Goal: Transaction & Acquisition: Purchase product/service

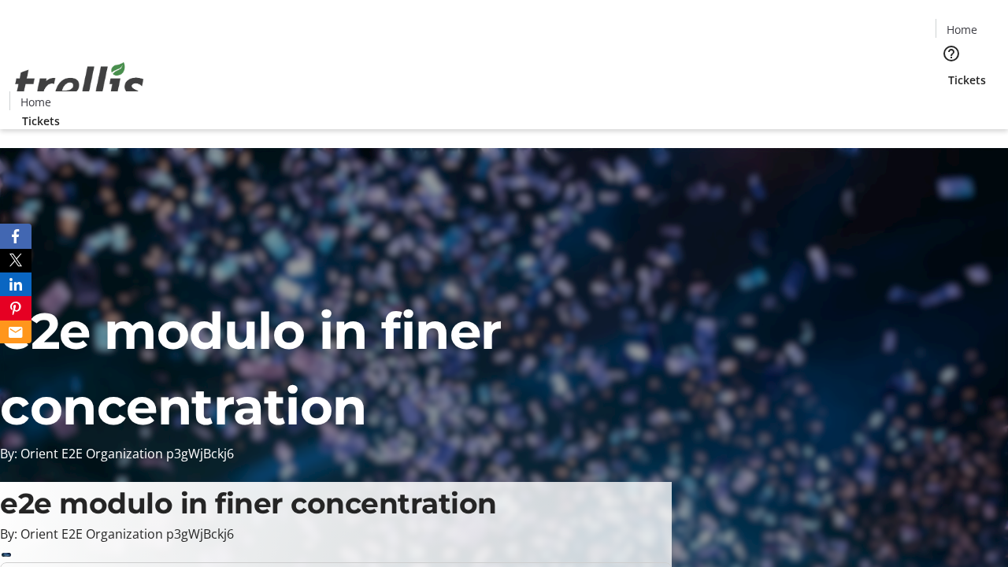
click at [948, 72] on span "Tickets" at bounding box center [967, 80] width 38 height 17
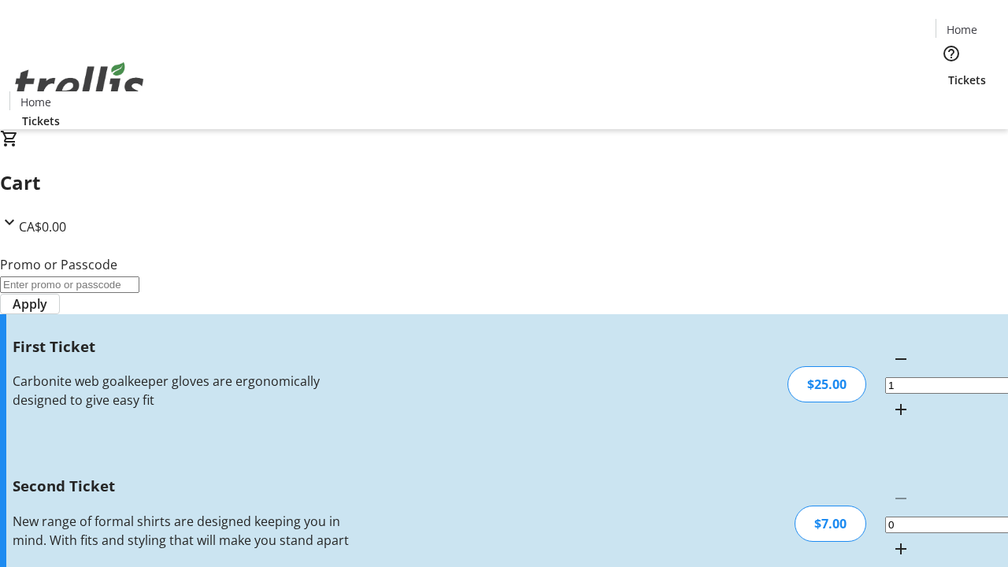
click at [891, 539] on mat-icon "Increment by one" at bounding box center [900, 548] width 19 height 19
type input "2"
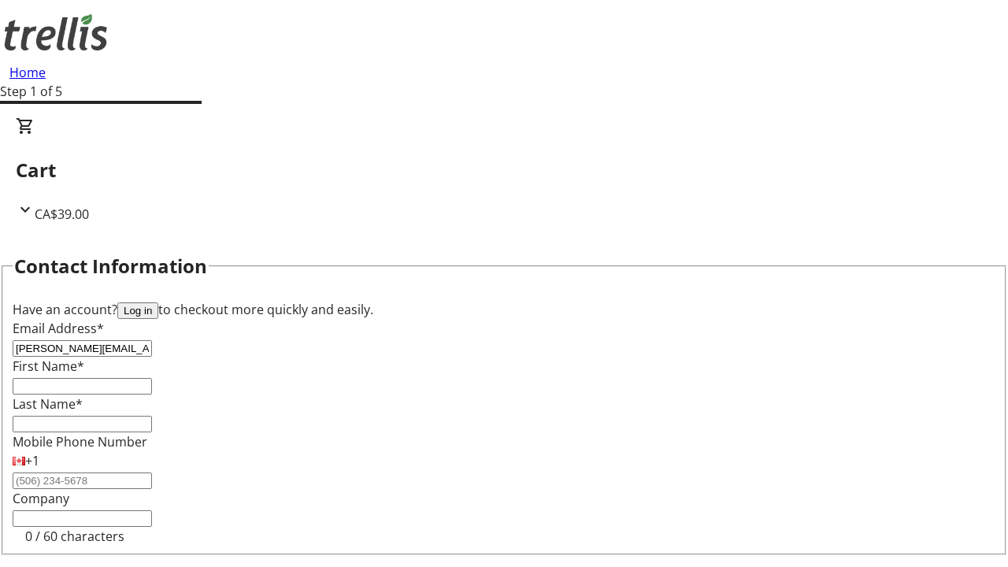
type input "[PERSON_NAME][EMAIL_ADDRESS][DOMAIN_NAME]"
type input "[PERSON_NAME]"
type input "Crona"
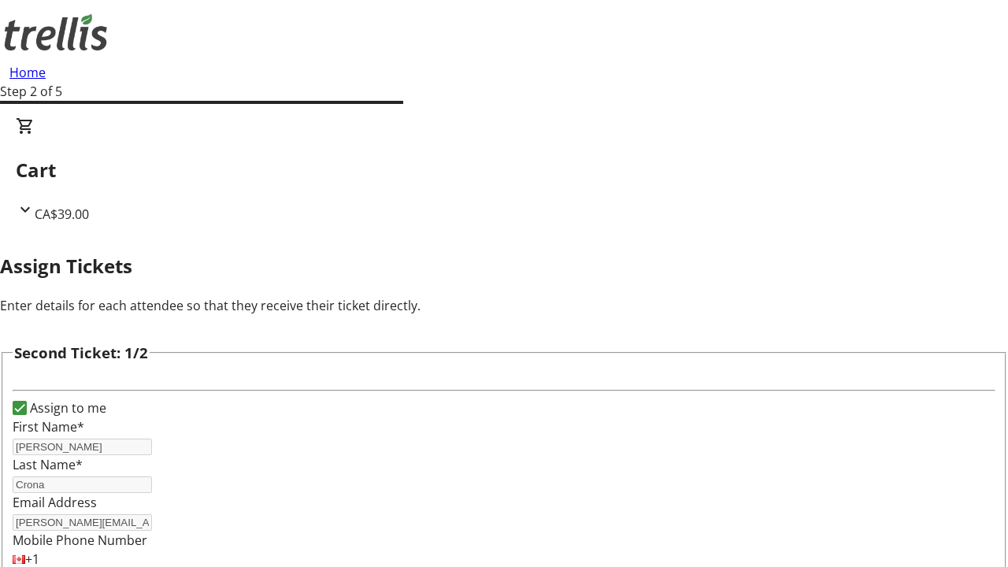
type input "[PERSON_NAME]"
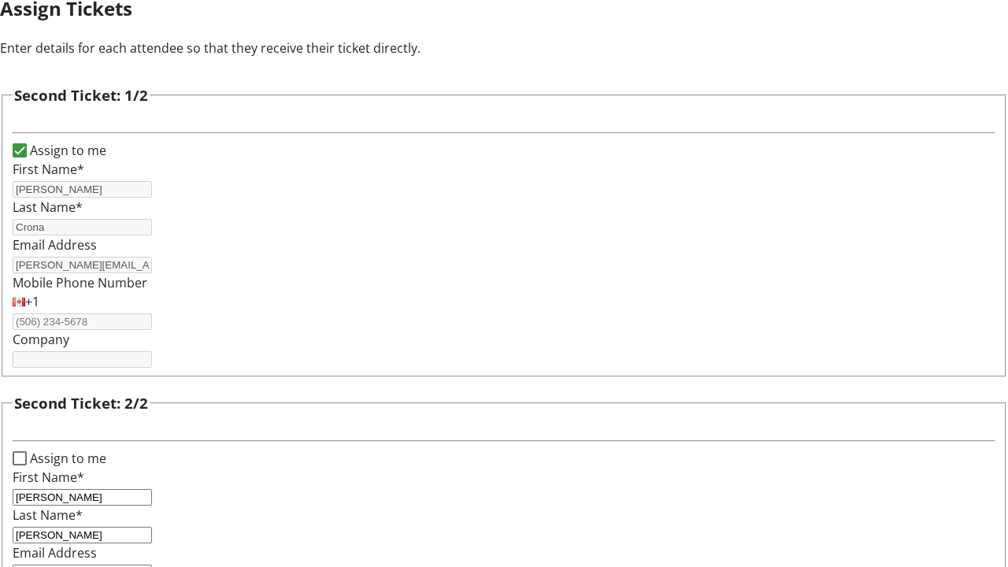
type input "[PERSON_NAME][EMAIL_ADDRESS][DOMAIN_NAME]"
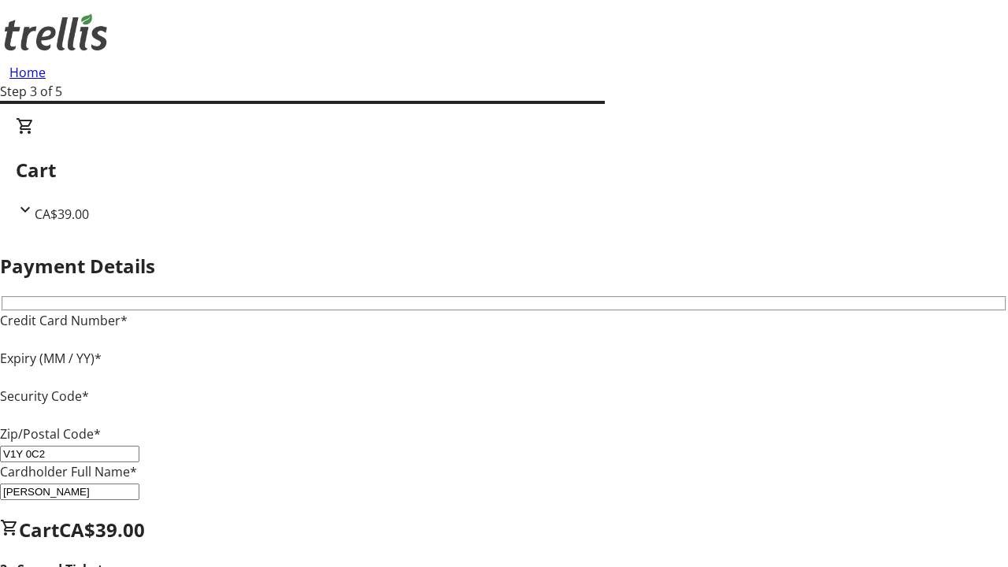
type input "V1Y 0C2"
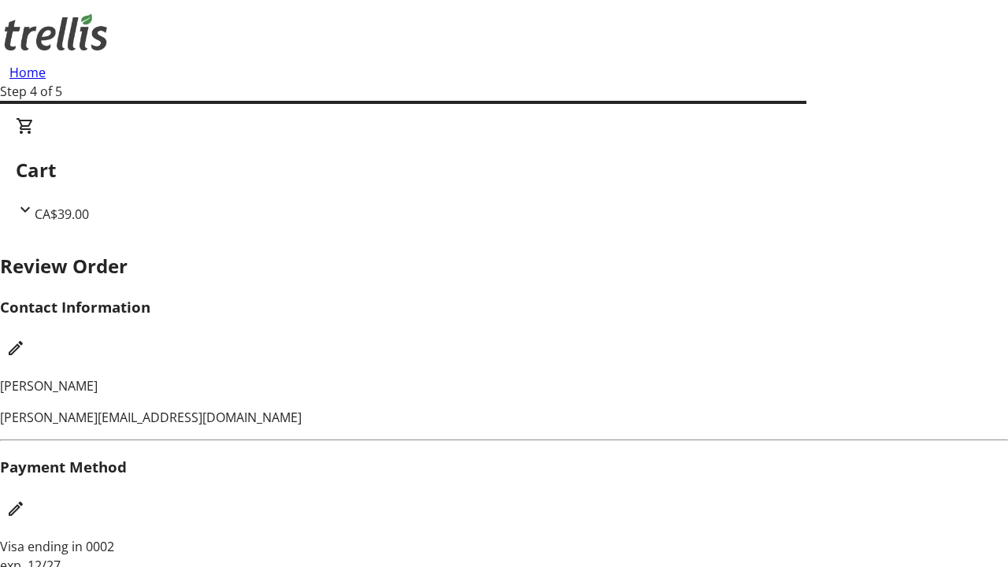
click at [25, 339] on mat-icon "Edit Contact Information" at bounding box center [15, 348] width 19 height 19
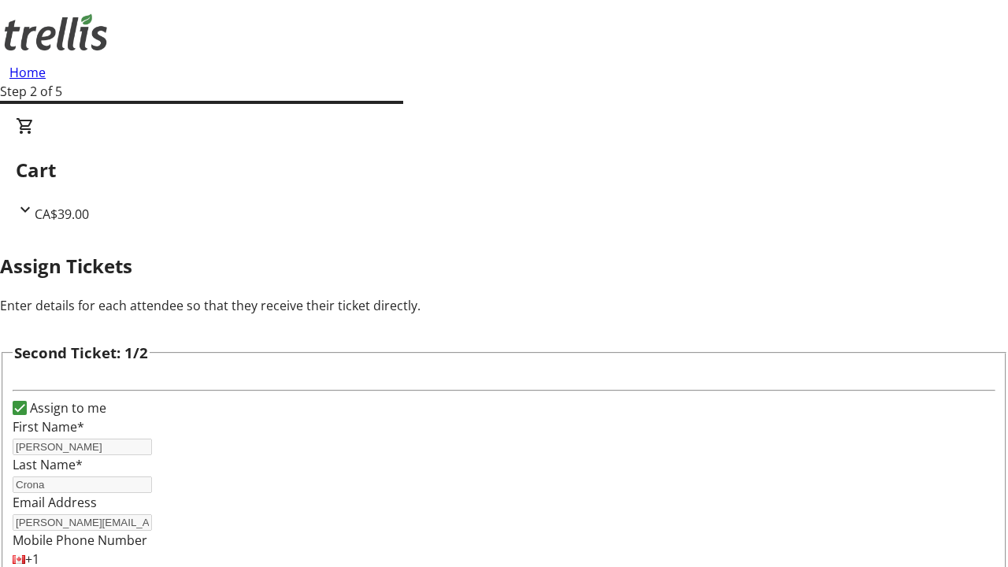
scroll to position [185, 0]
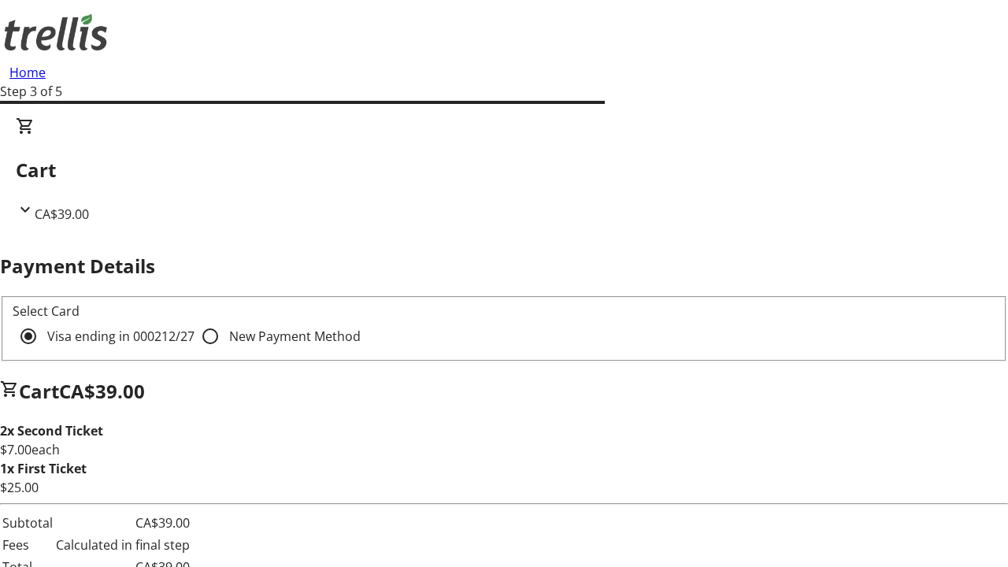
click at [195, 321] on input "New Payment Method" at bounding box center [210, 336] width 31 height 31
radio input "true"
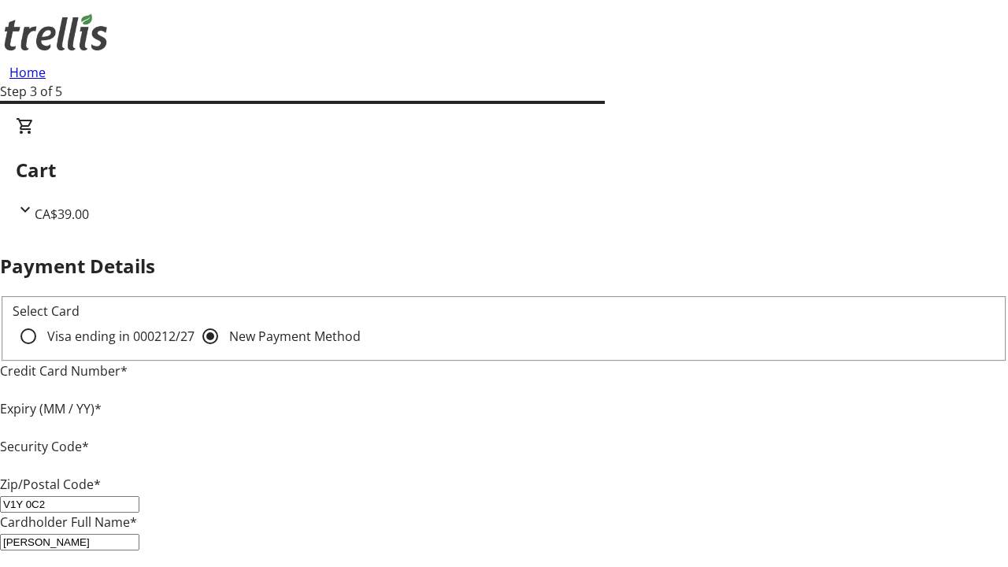
type input "V1Y 0C2"
